Goal: Find specific page/section: Find specific page/section

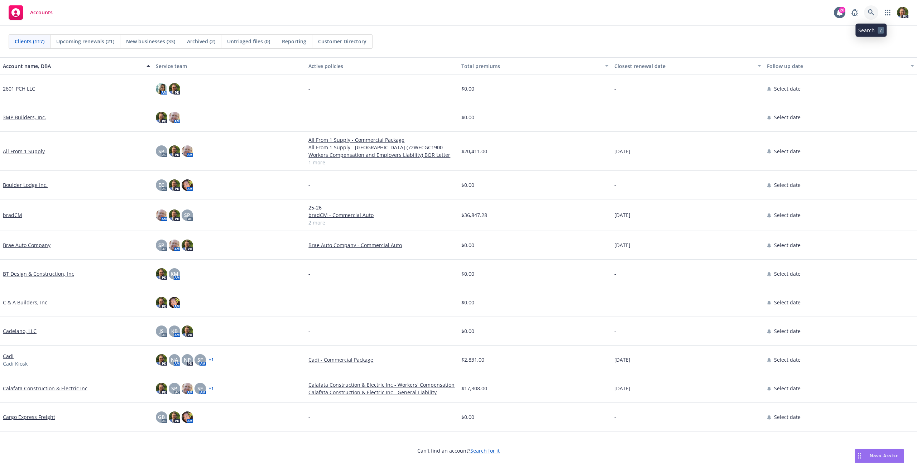
click at [865, 14] on link at bounding box center [871, 12] width 14 height 14
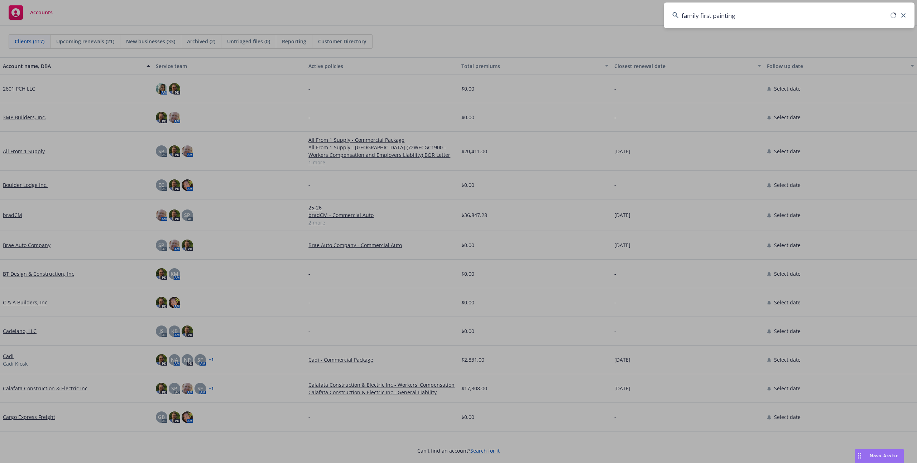
type input "family first painting"
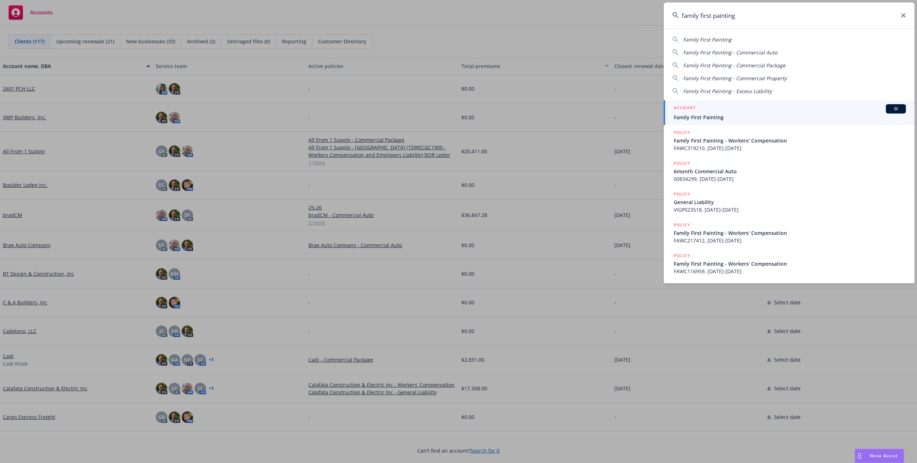
click at [742, 119] on span "Family First Painting" at bounding box center [789, 117] width 232 height 8
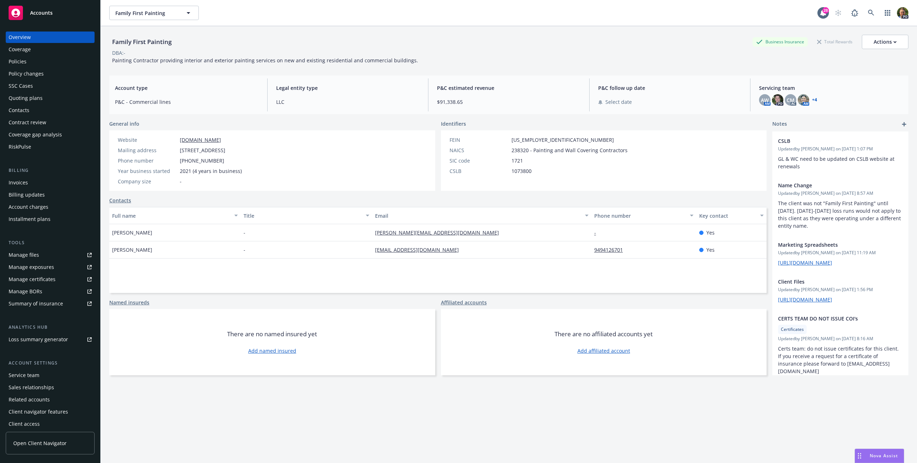
click at [16, 60] on div "Policies" at bounding box center [18, 61] width 18 height 11
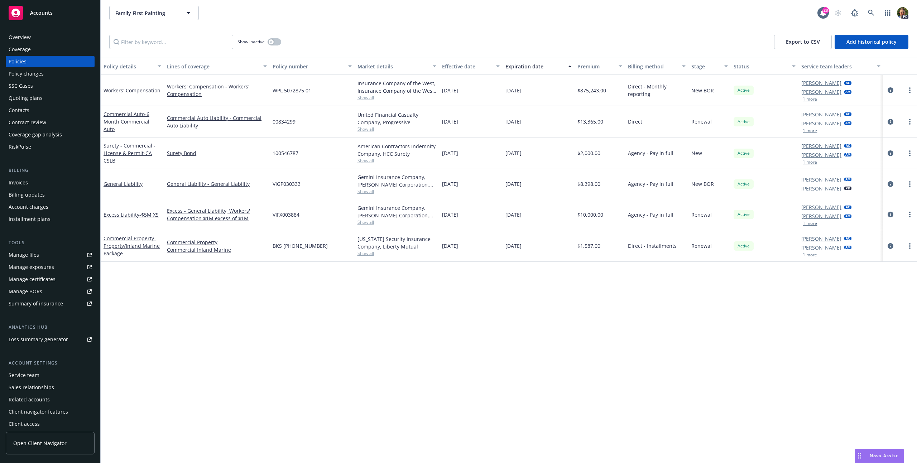
click at [30, 255] on div "Manage files" at bounding box center [24, 254] width 30 height 11
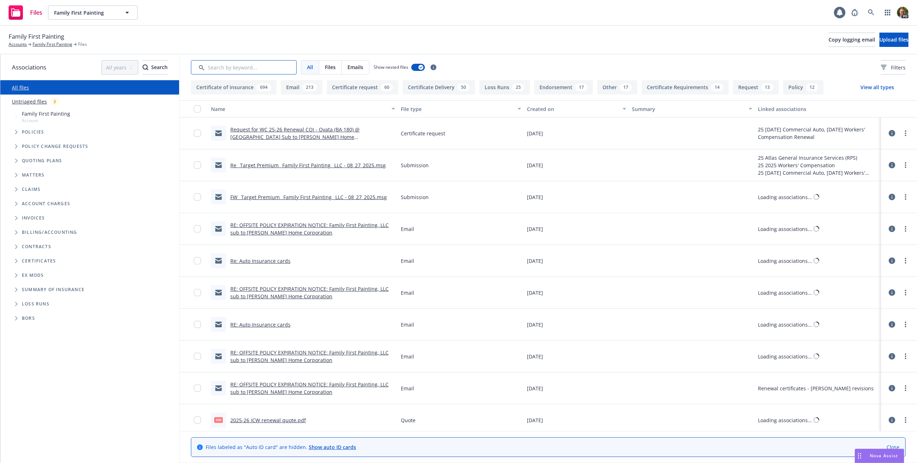
click at [226, 69] on input "Search by keyword..." at bounding box center [244, 67] width 106 height 14
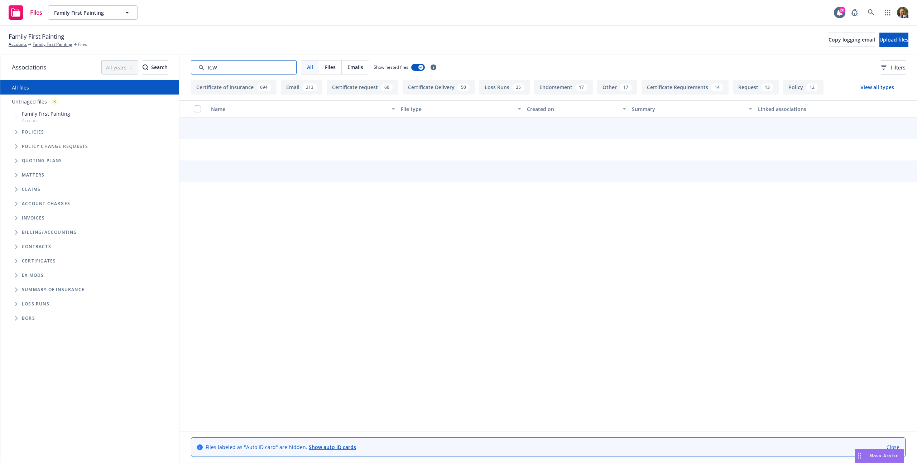
type input "ICW"
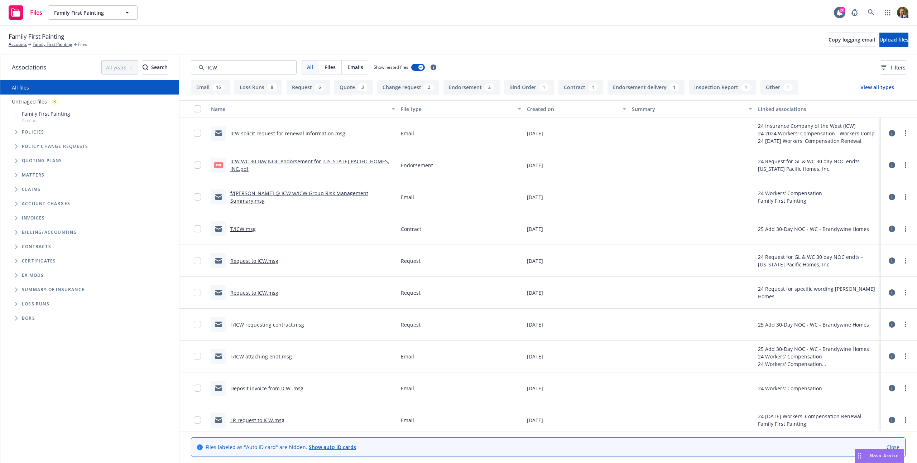
click at [527, 109] on div "Created on" at bounding box center [572, 109] width 91 height 8
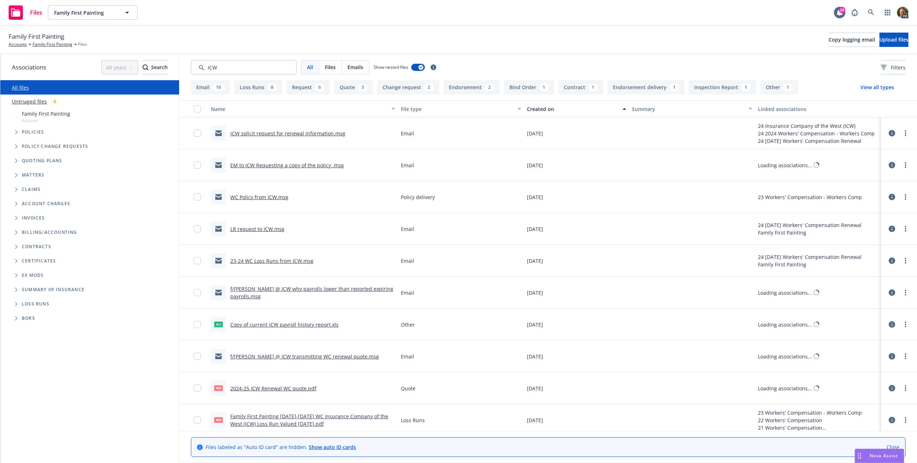
click at [528, 108] on div "Created on" at bounding box center [572, 109] width 91 height 8
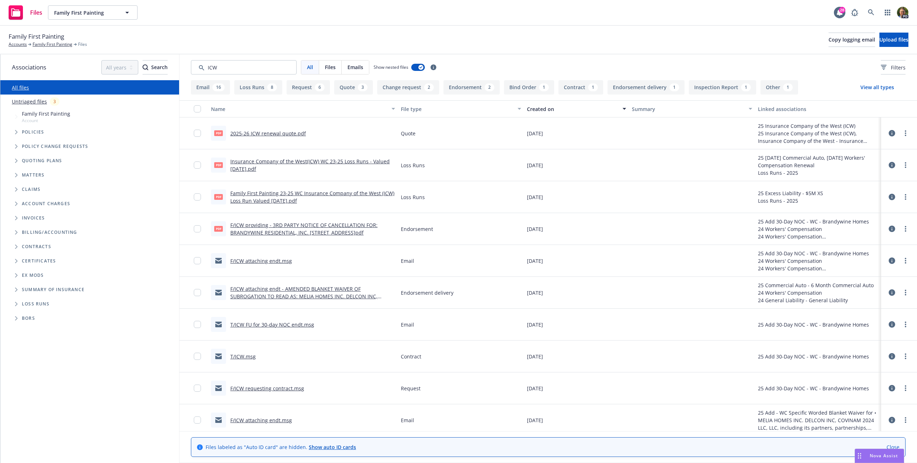
click at [263, 132] on link "2025-26 ICW renewal quote.pdf" at bounding box center [268, 133] width 76 height 7
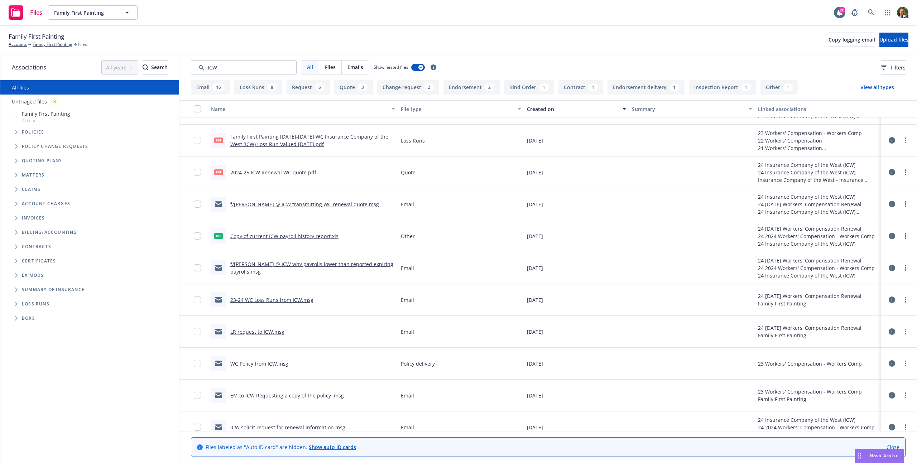
scroll to position [1045, 0]
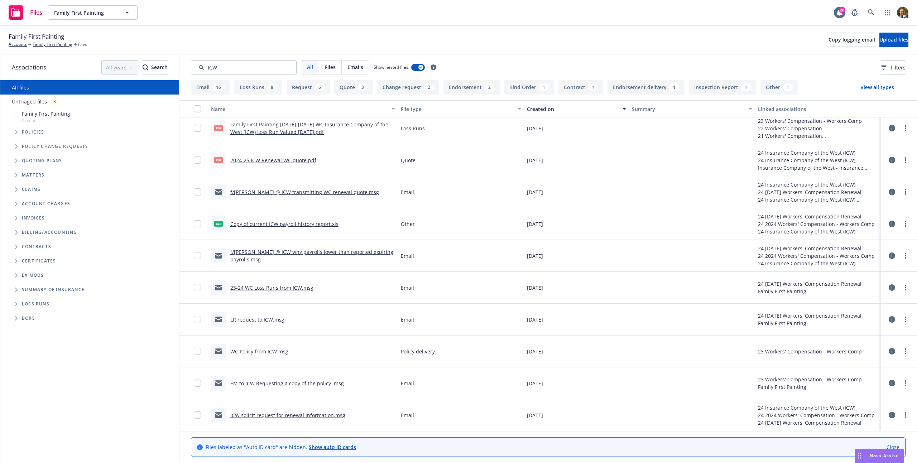
click at [267, 160] on link "2024-25 ICW Renewal WC quote.pdf" at bounding box center [273, 160] width 86 height 7
